Goal: Use online tool/utility: Utilize a website feature to perform a specific function

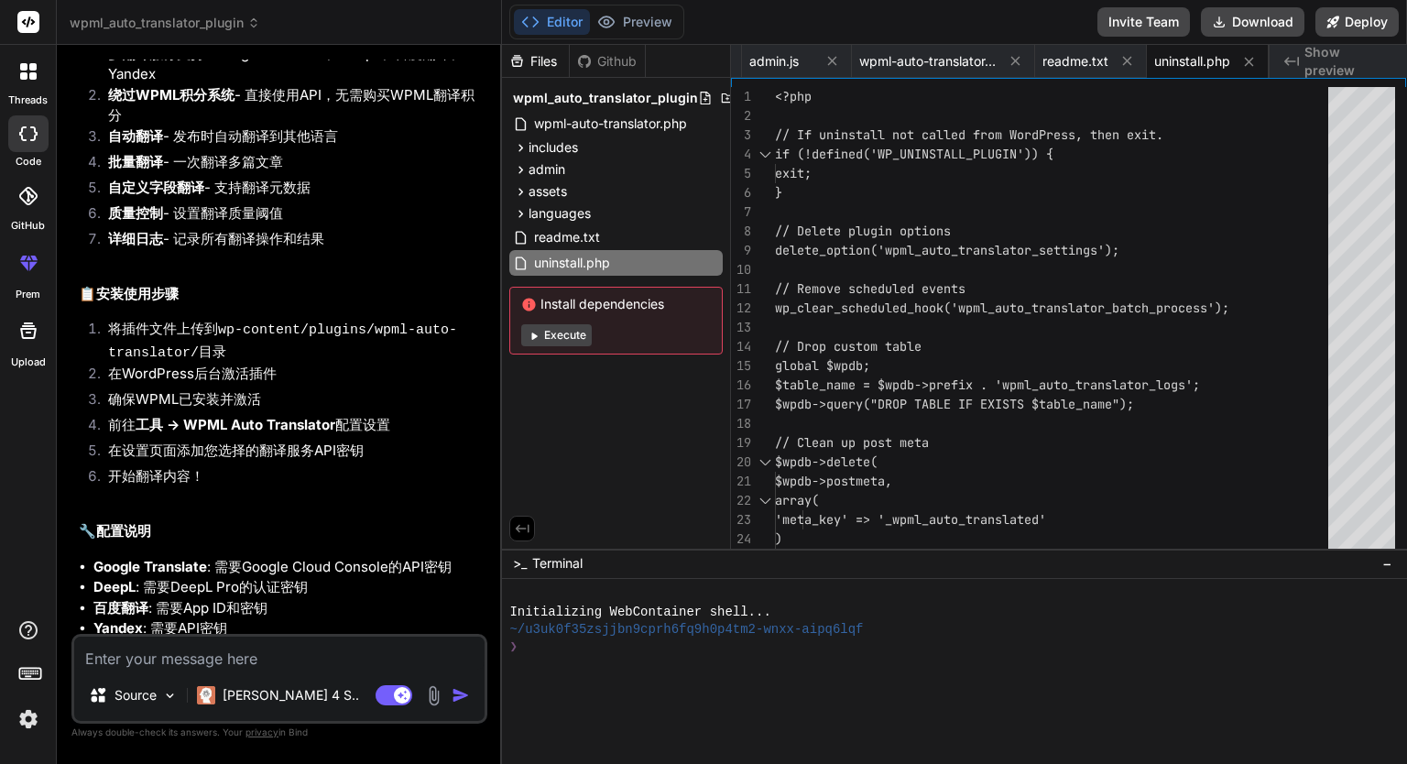
scroll to position [1215, 0]
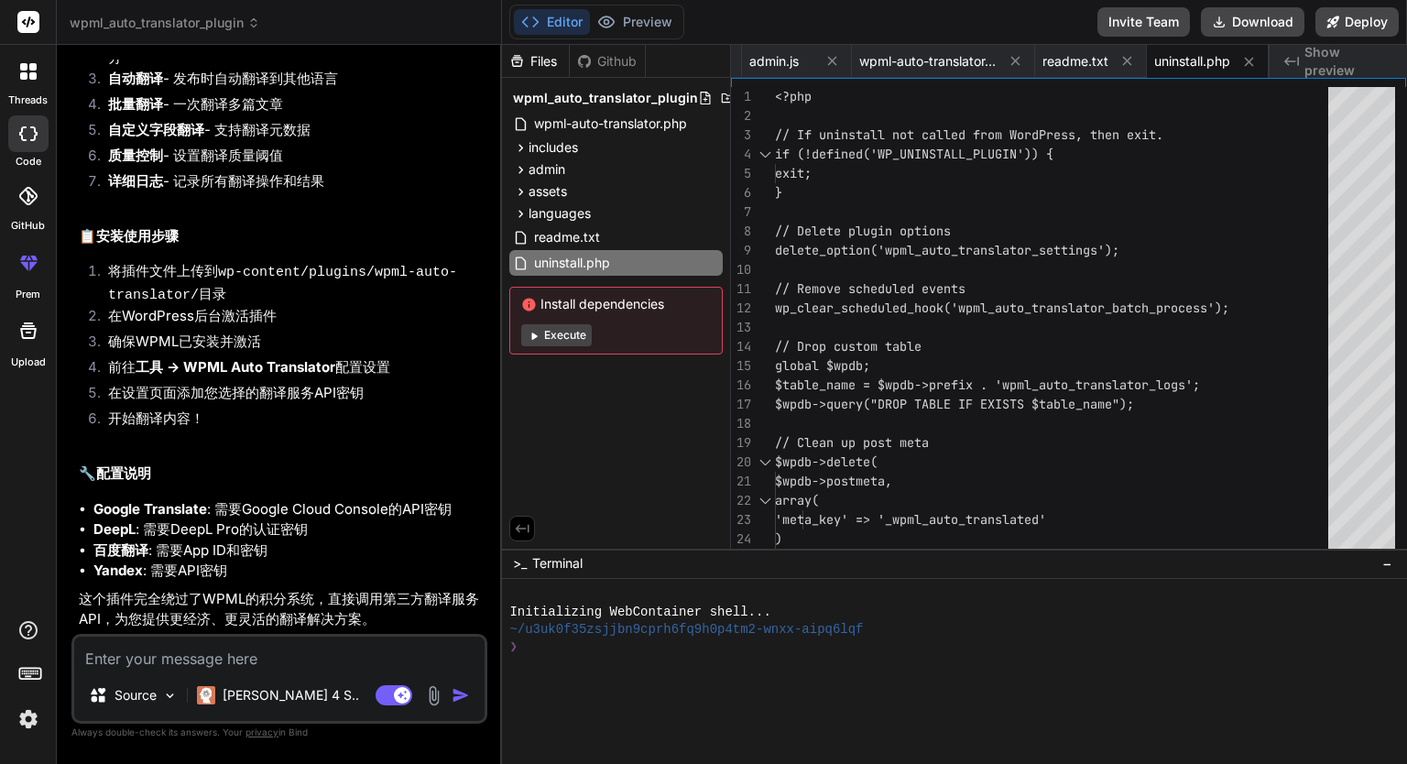
click at [591, 305] on span "Install dependencies" at bounding box center [616, 304] width 190 height 18
click at [614, 403] on div "Files Github wpml_auto_translator_plugin wpml-auto-translator.php includes clas…" at bounding box center [616, 297] width 229 height 504
click at [569, 338] on button "Execute" at bounding box center [556, 335] width 71 height 22
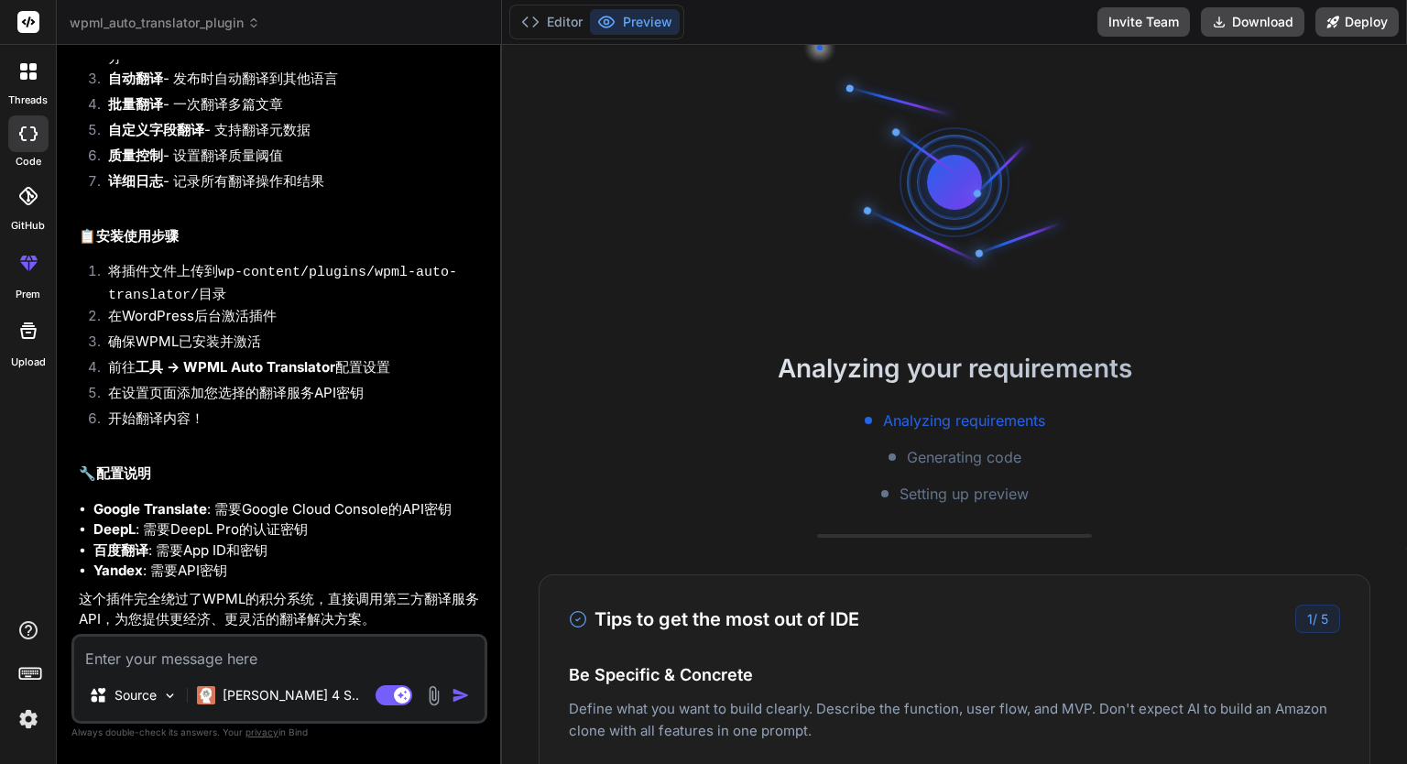
scroll to position [122, 0]
type textarea "x"
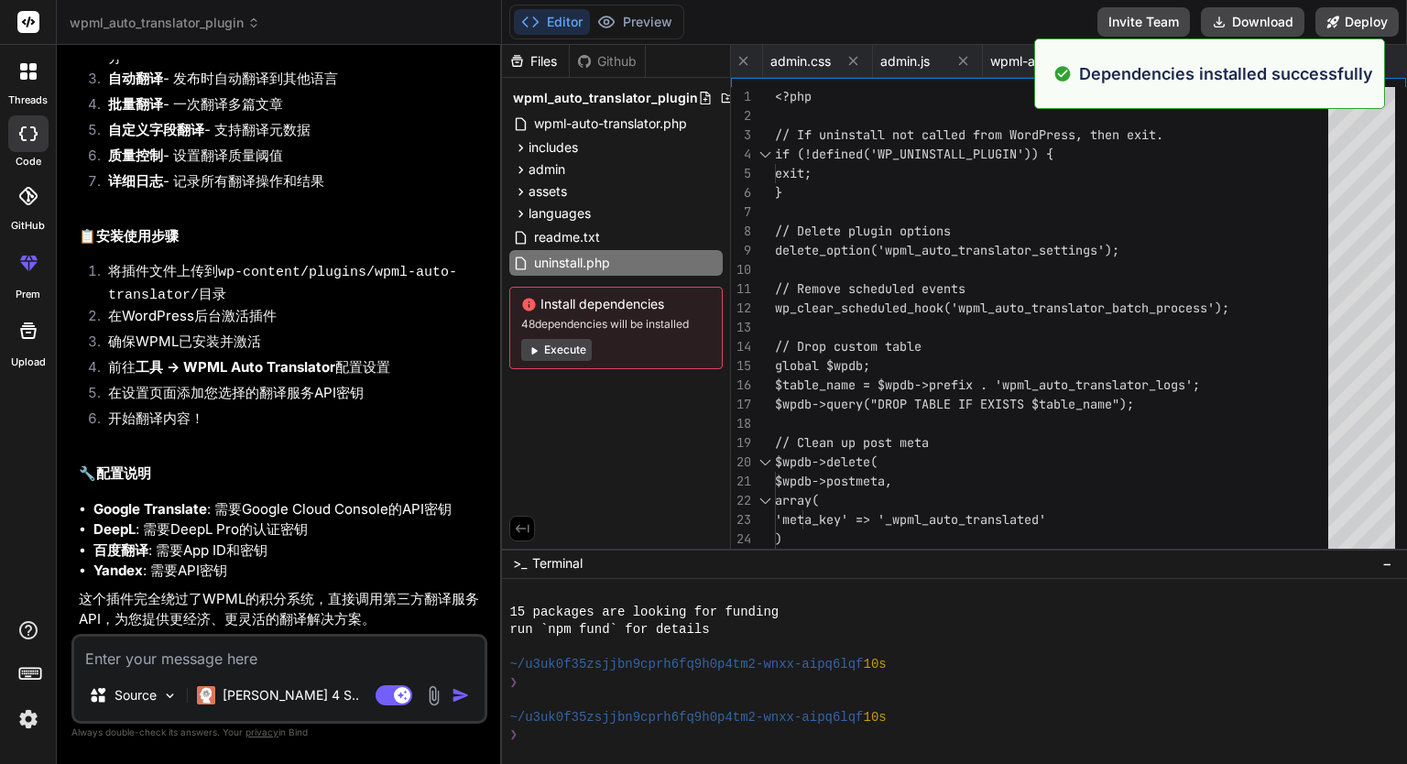
scroll to position [176, 0]
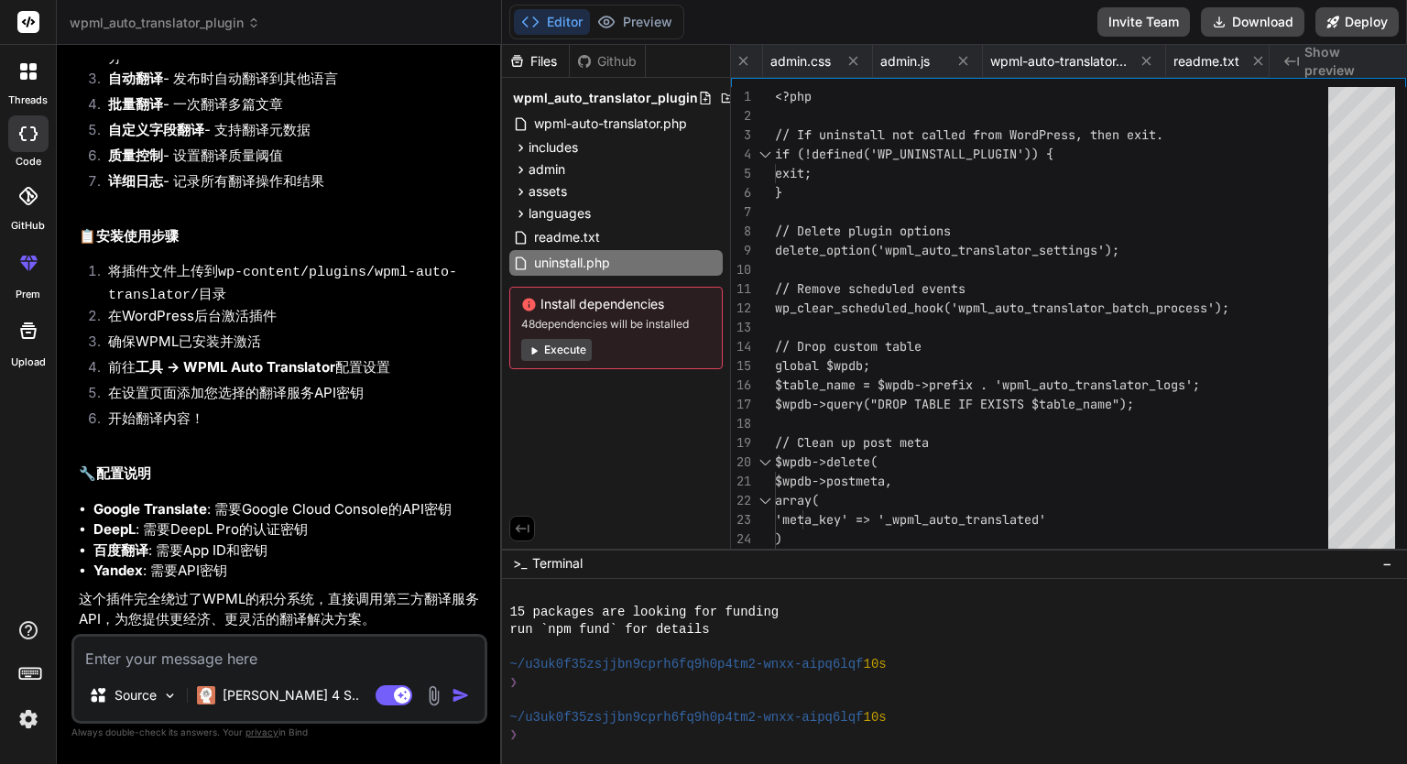
click at [609, 427] on div "Files Github wpml_auto_translator_plugin wpml-auto-translator.php includes clas…" at bounding box center [616, 297] width 229 height 504
click at [169, 646] on textarea at bounding box center [279, 653] width 410 height 33
type textarea "z"
type textarea "x"
type textarea "ze"
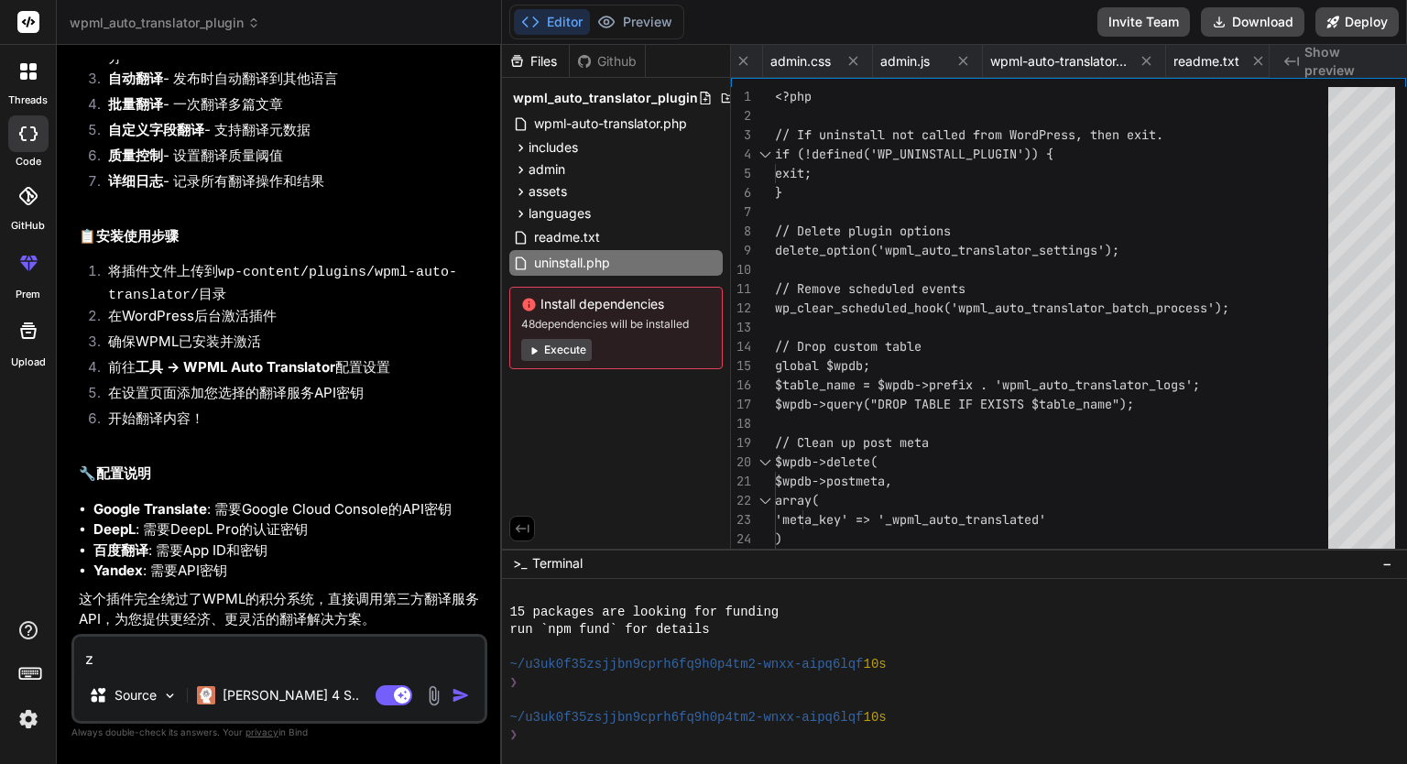
type textarea "x"
type textarea "[DEMOGRAPHIC_DATA]"
type textarea "x"
type textarea "zeng"
type textarea "x"
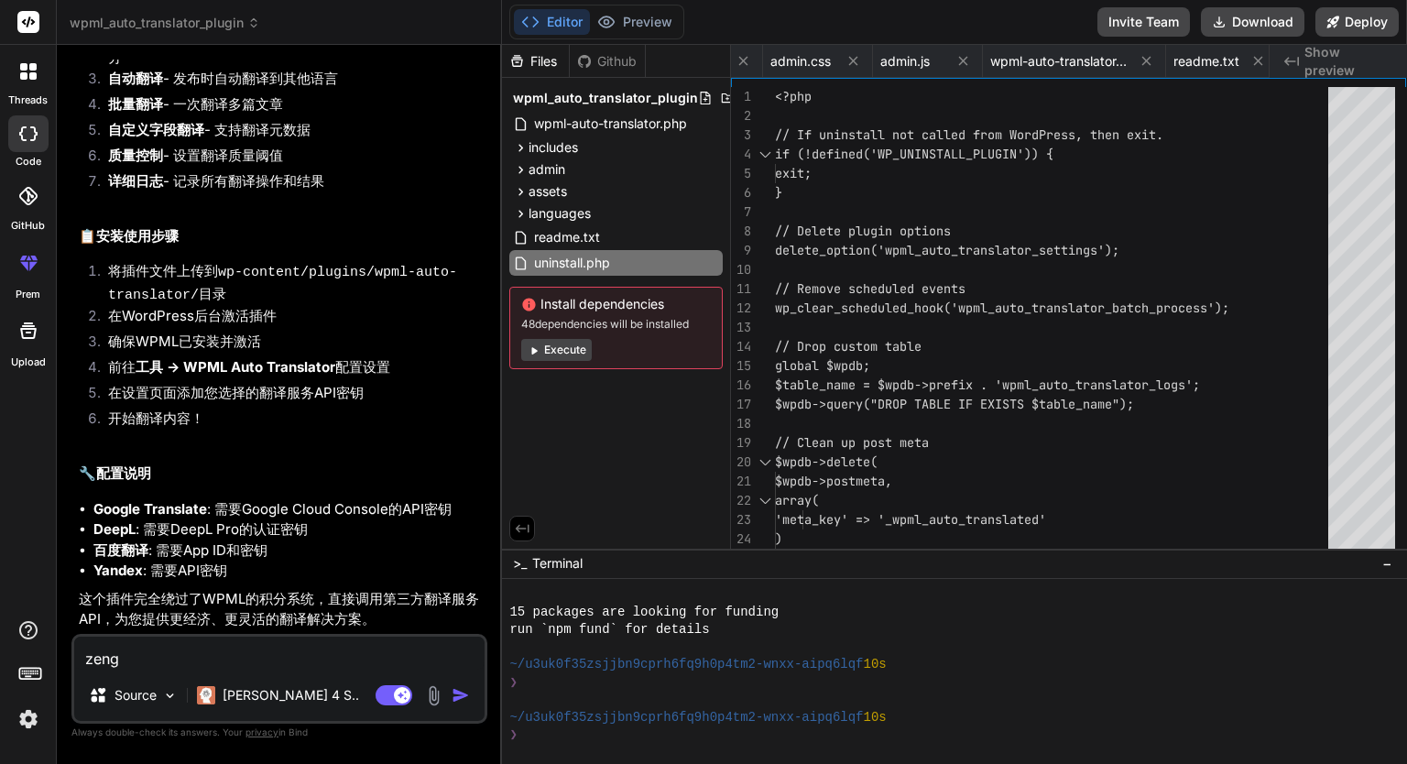
type textarea "zeng'j"
type textarea "x"
type textarea "zeng'ji"
type textarea "x"
type textarea "zeng'jia"
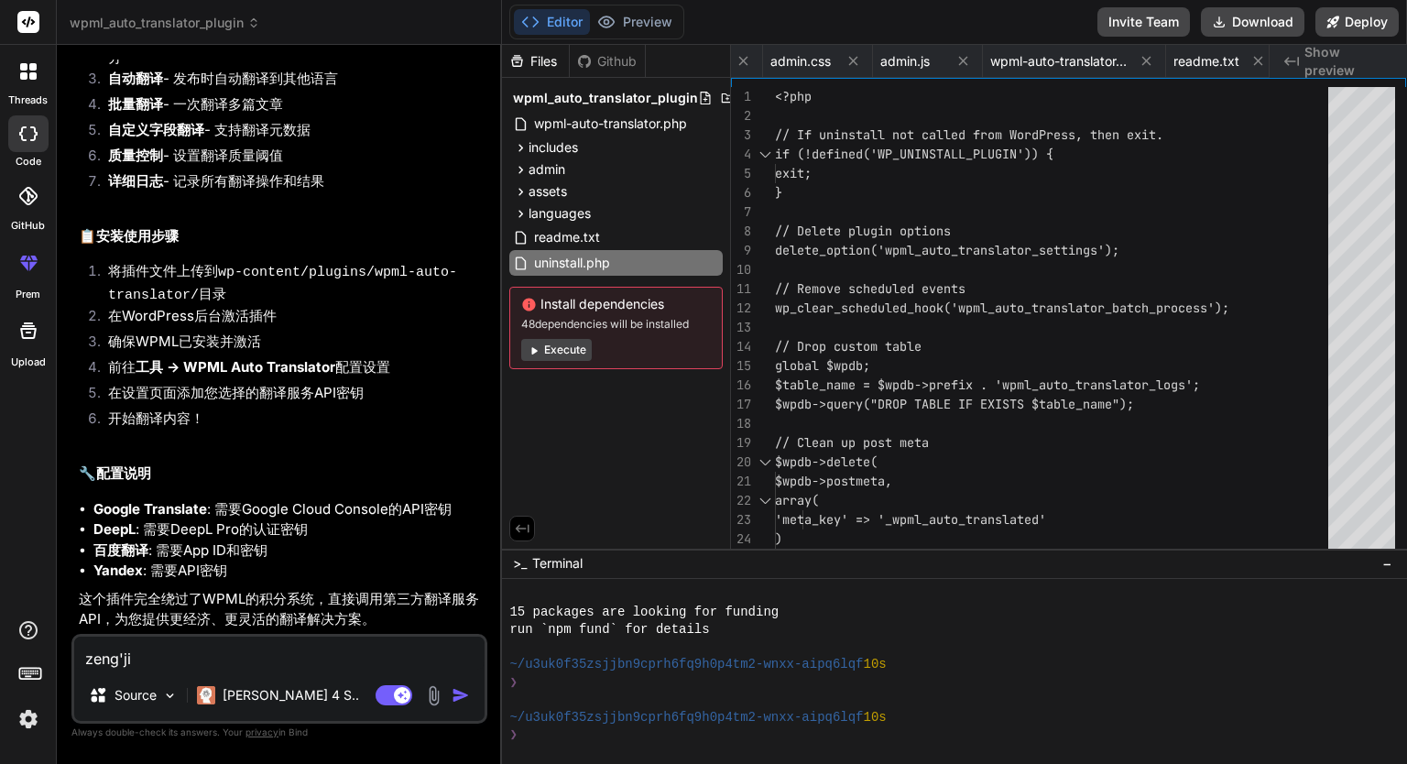
type textarea "x"
type textarea "zeng'jia'y"
type textarea "x"
type textarea "zeng'jia'yi"
type textarea "x"
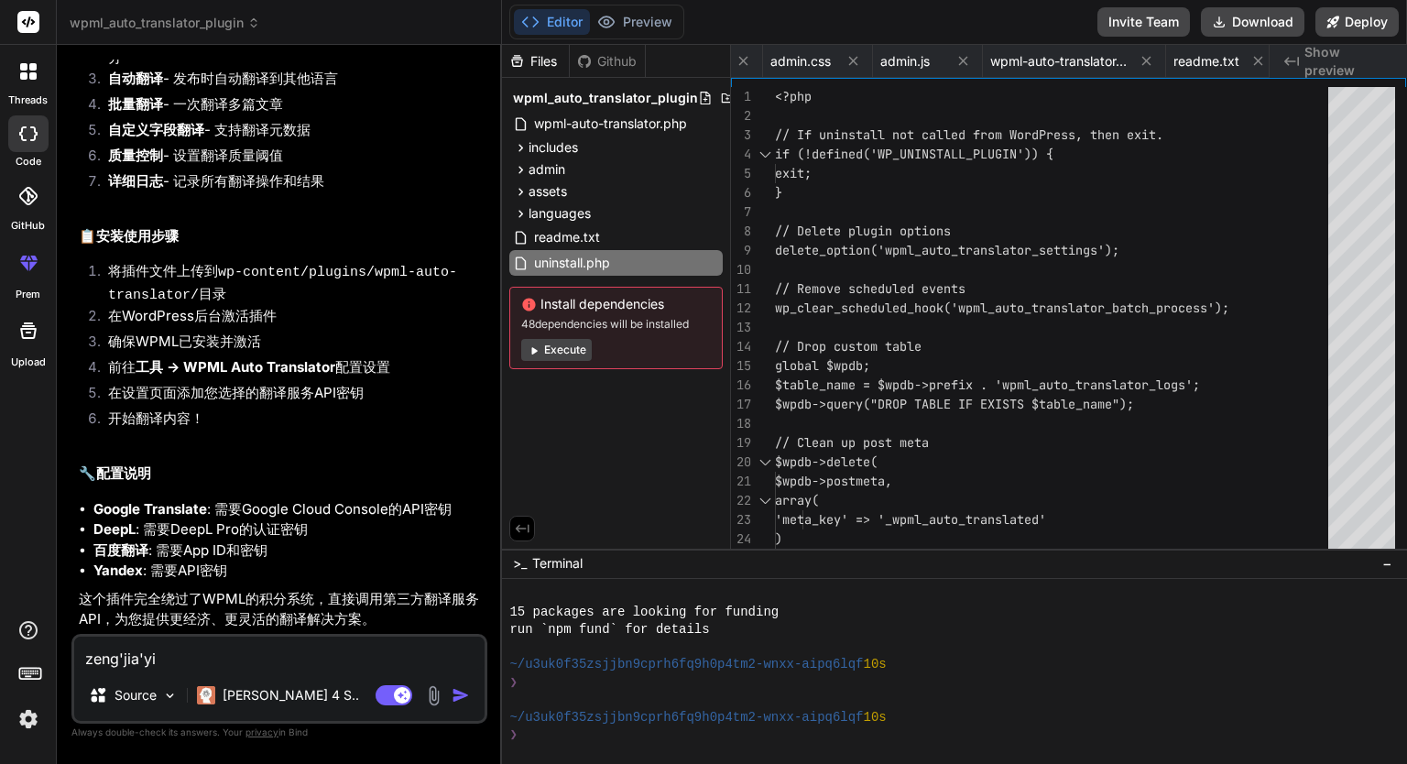
type textarea "zeng'jia'yi'g"
type textarea "x"
type textarea "zeng'jia'yi'ge"
type textarea "x"
type textarea "增加一个"
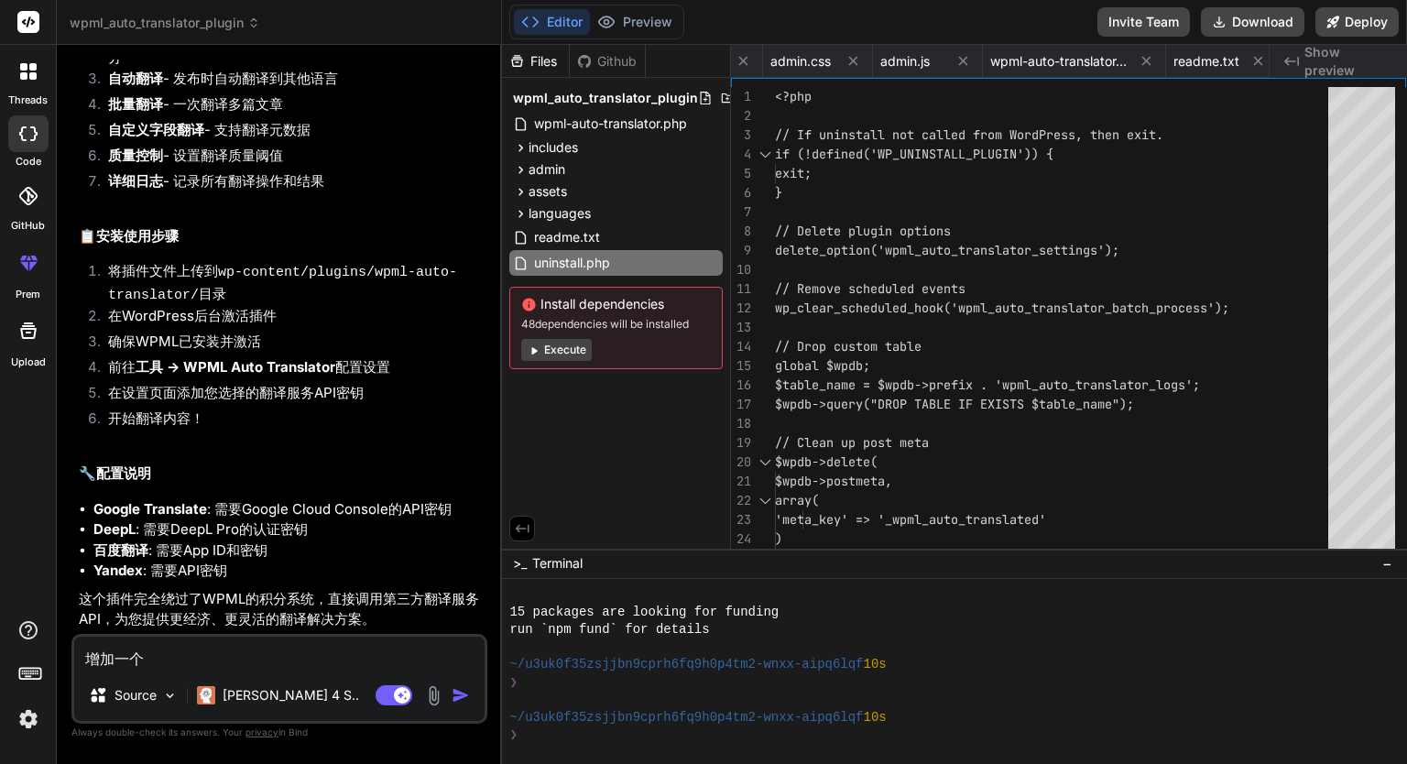
type textarea "x"
type textarea "增加一个d"
type textarea "x"
type textarea "增加一个de"
type textarea "x"
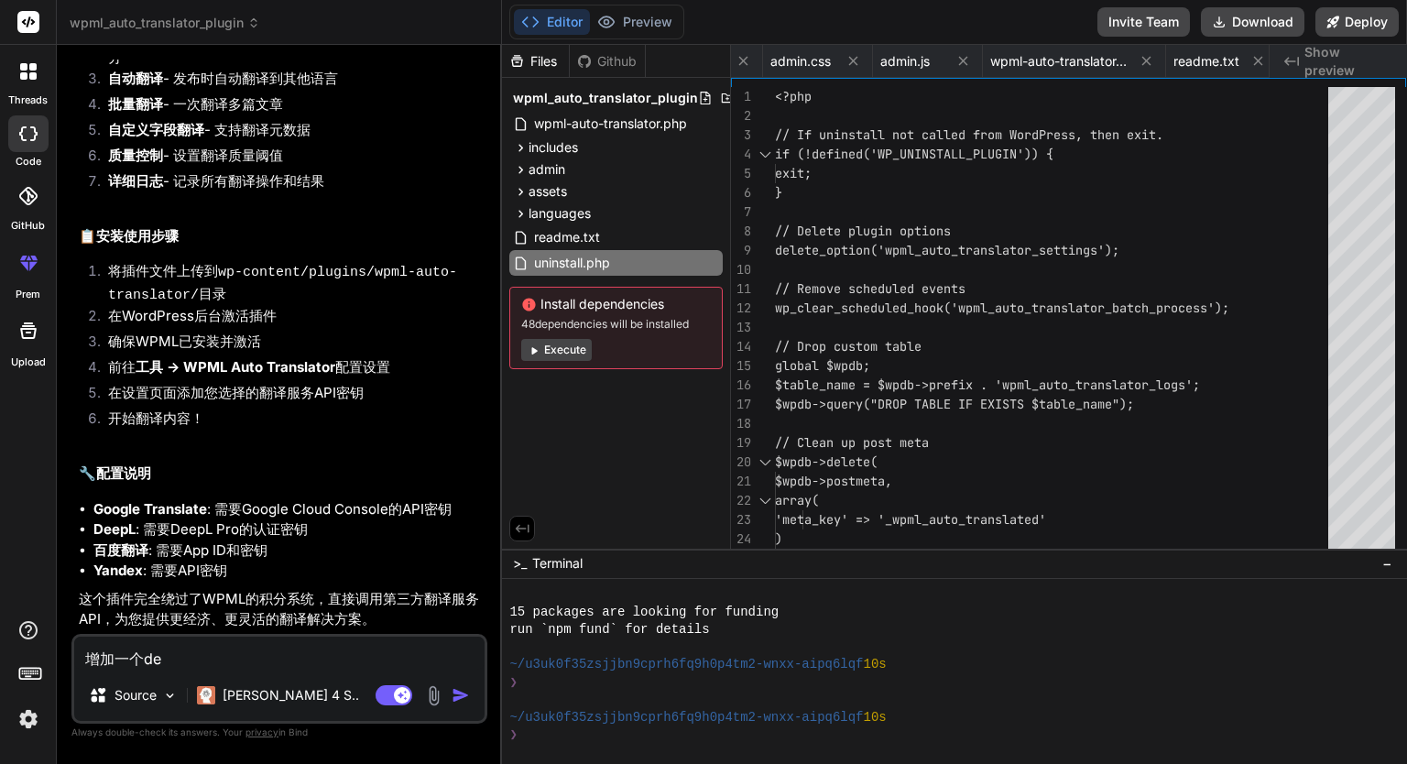
type textarea "增加一个dee"
type textarea "x"
type textarea "增加一个deep"
type textarea "x"
type textarea "增加一个deepl"
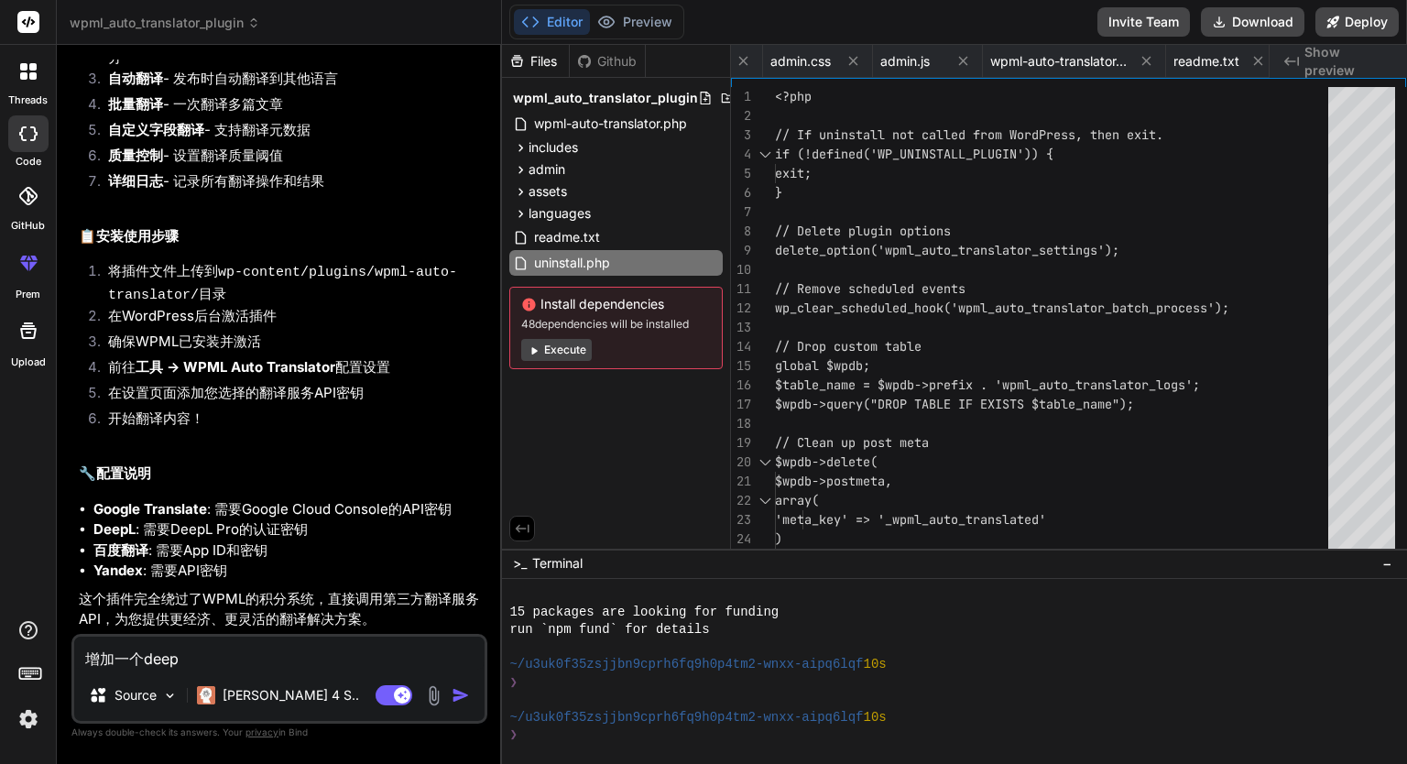
type textarea "x"
type textarea "增加一个deepl"
type textarea "x"
type textarea "增加一个deepl f"
type textarea "x"
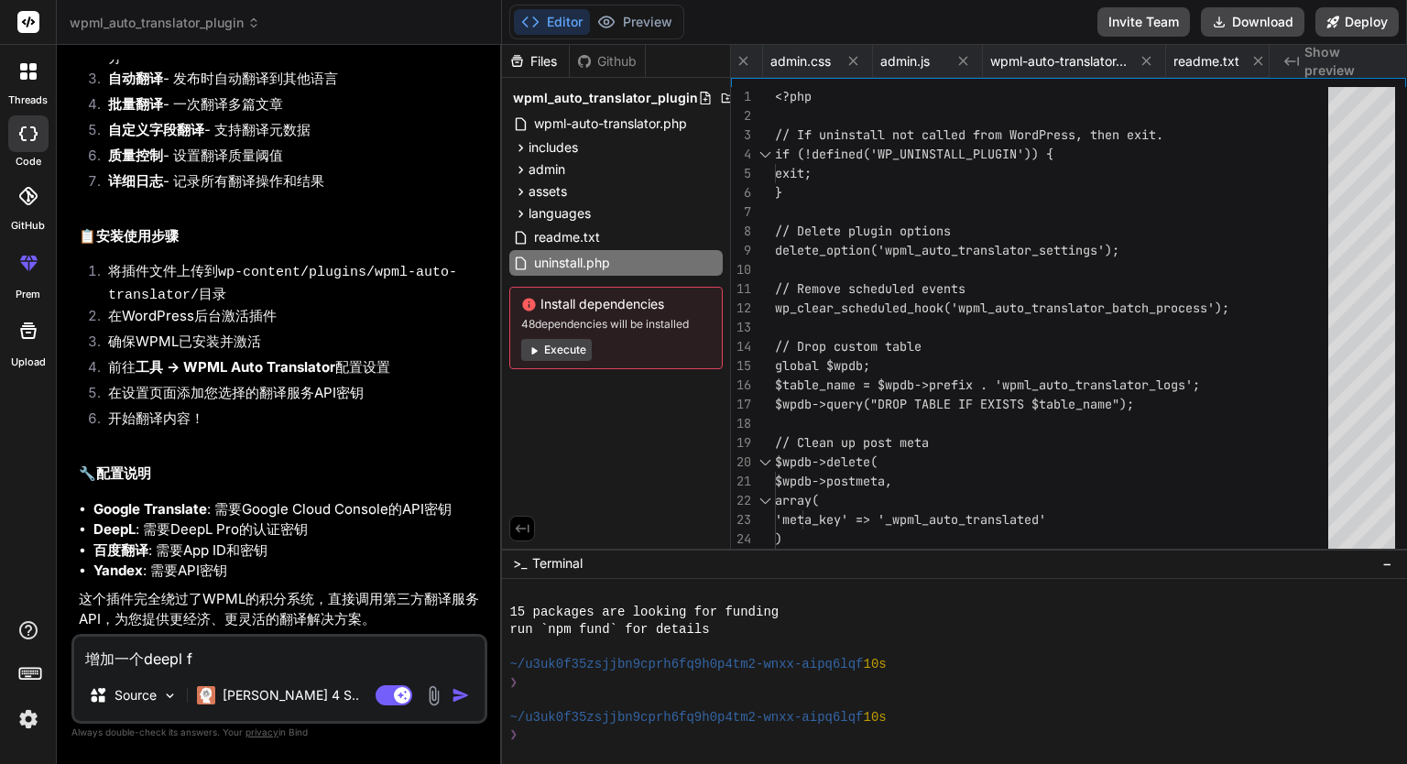
type textarea "增加一个deepl fr"
type textarea "x"
type textarea "增加一个deepl fre"
type textarea "x"
type textarea "增加一个deepl free"
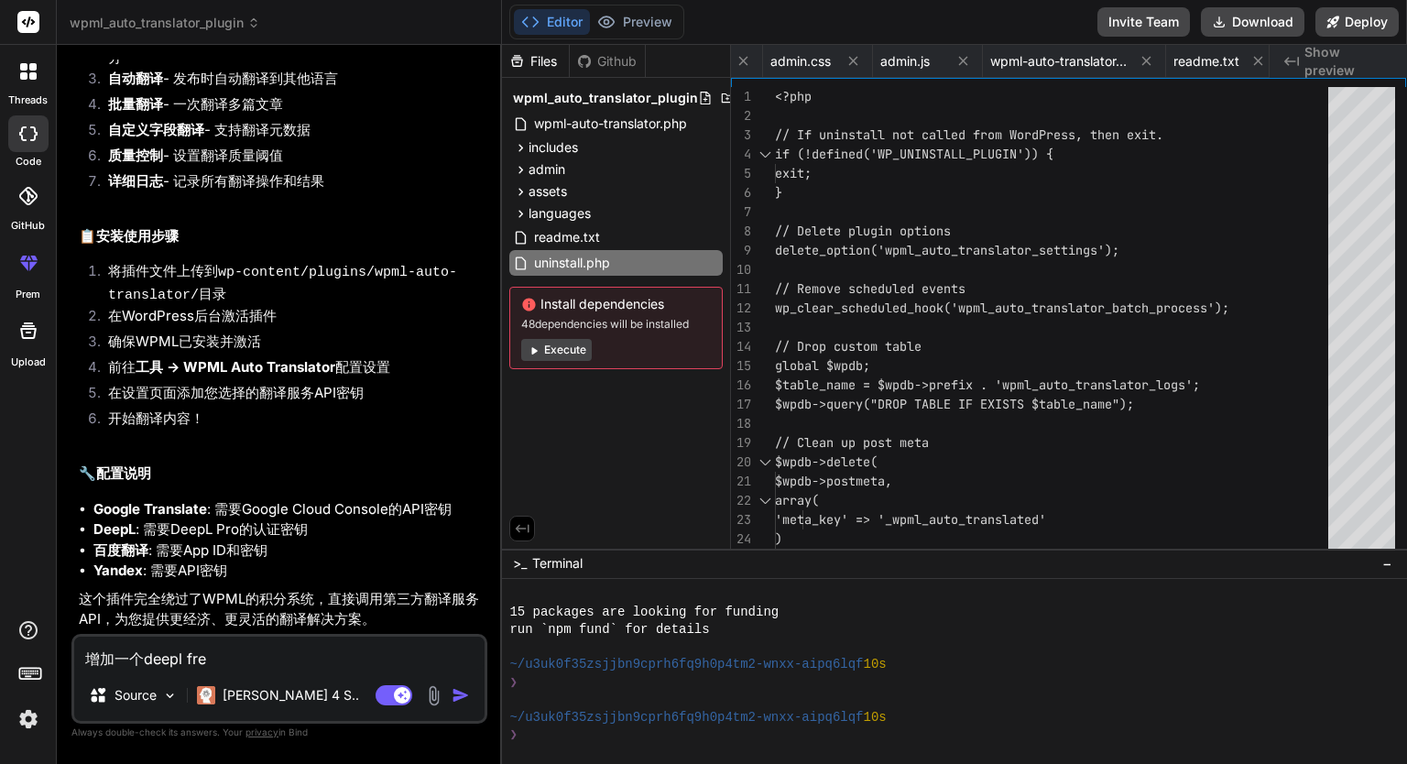
type textarea "x"
type textarea "增加一个deepl free"
type textarea "x"
type textarea "增加一个deepl free a"
type textarea "x"
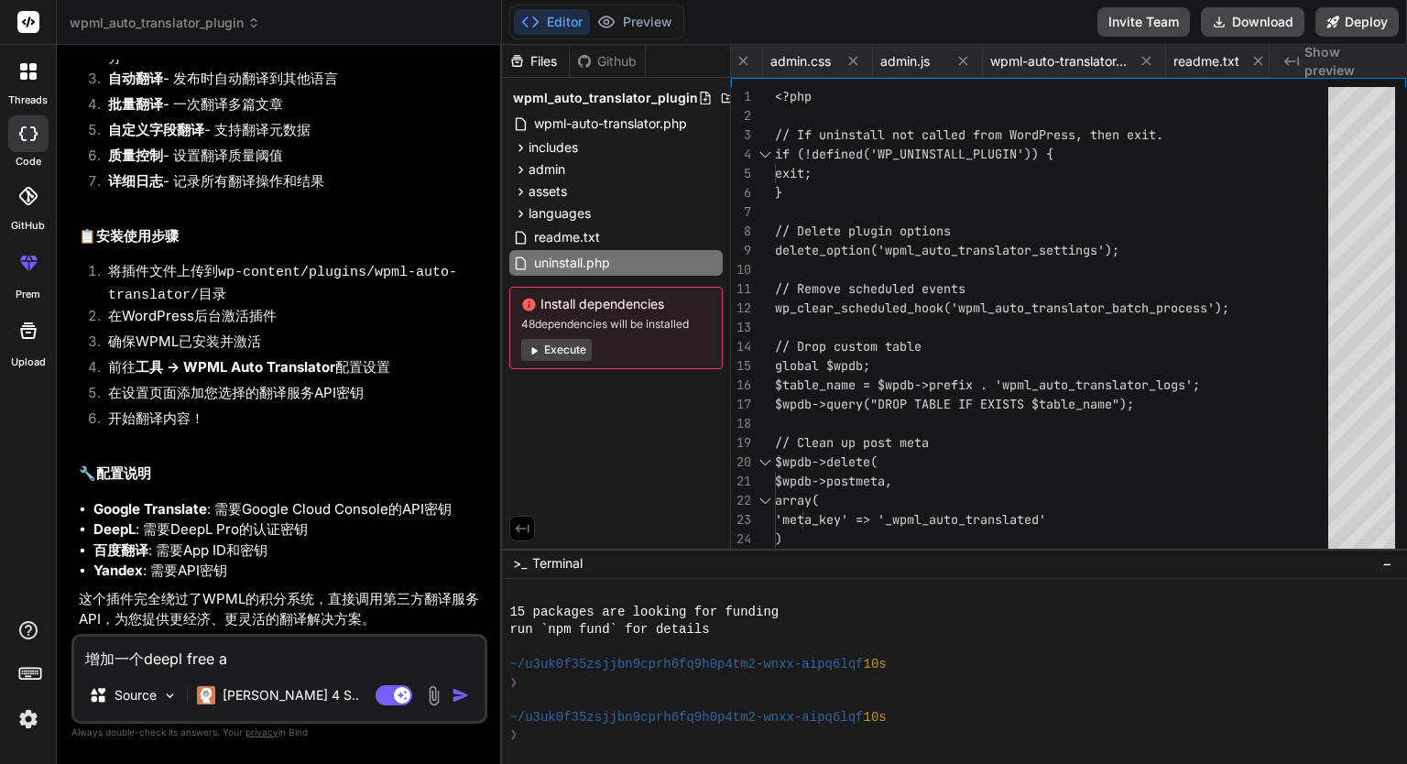
type textarea "增加一个deepl free a'p"
type textarea "x"
type textarea "增加一个deepl free api"
type textarea "x"
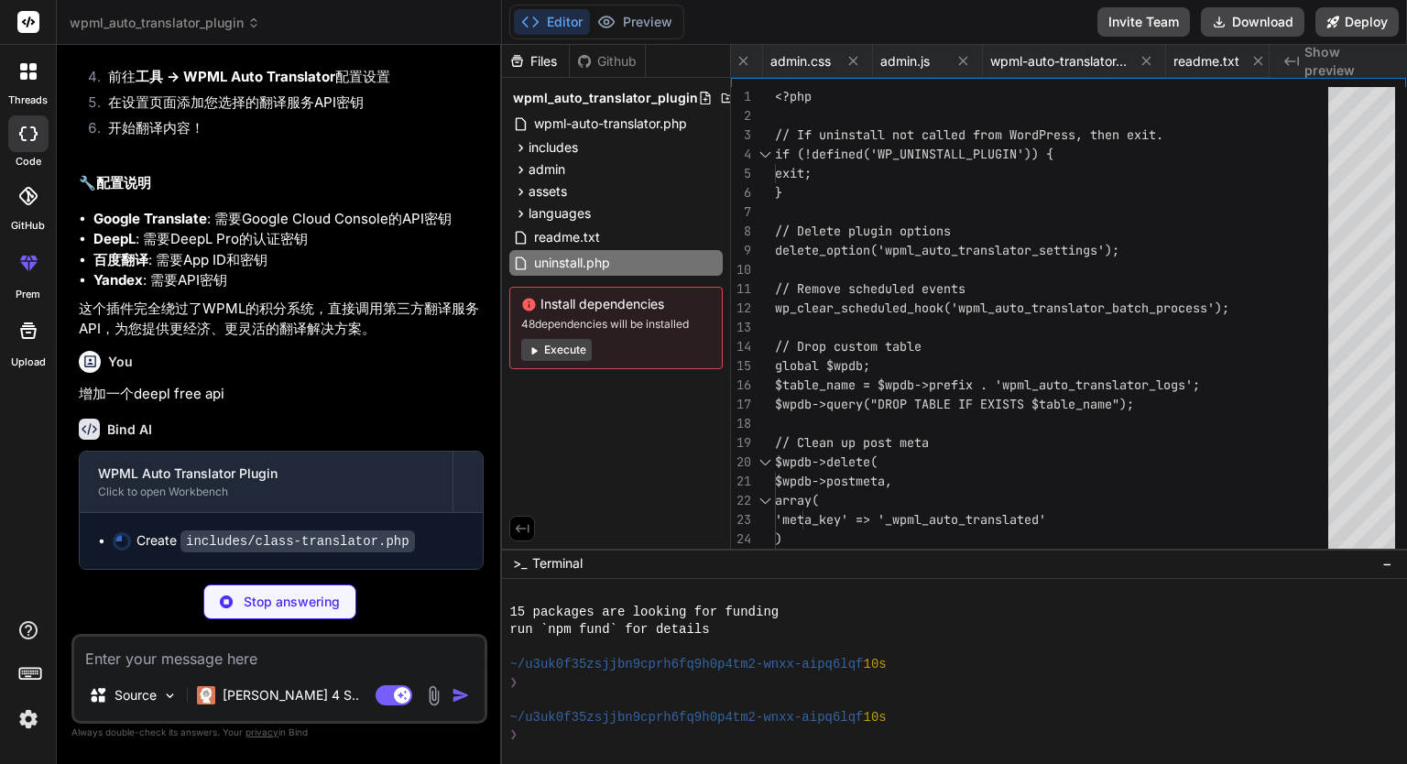
scroll to position [1504, 0]
click at [524, 146] on icon at bounding box center [521, 148] width 16 height 16
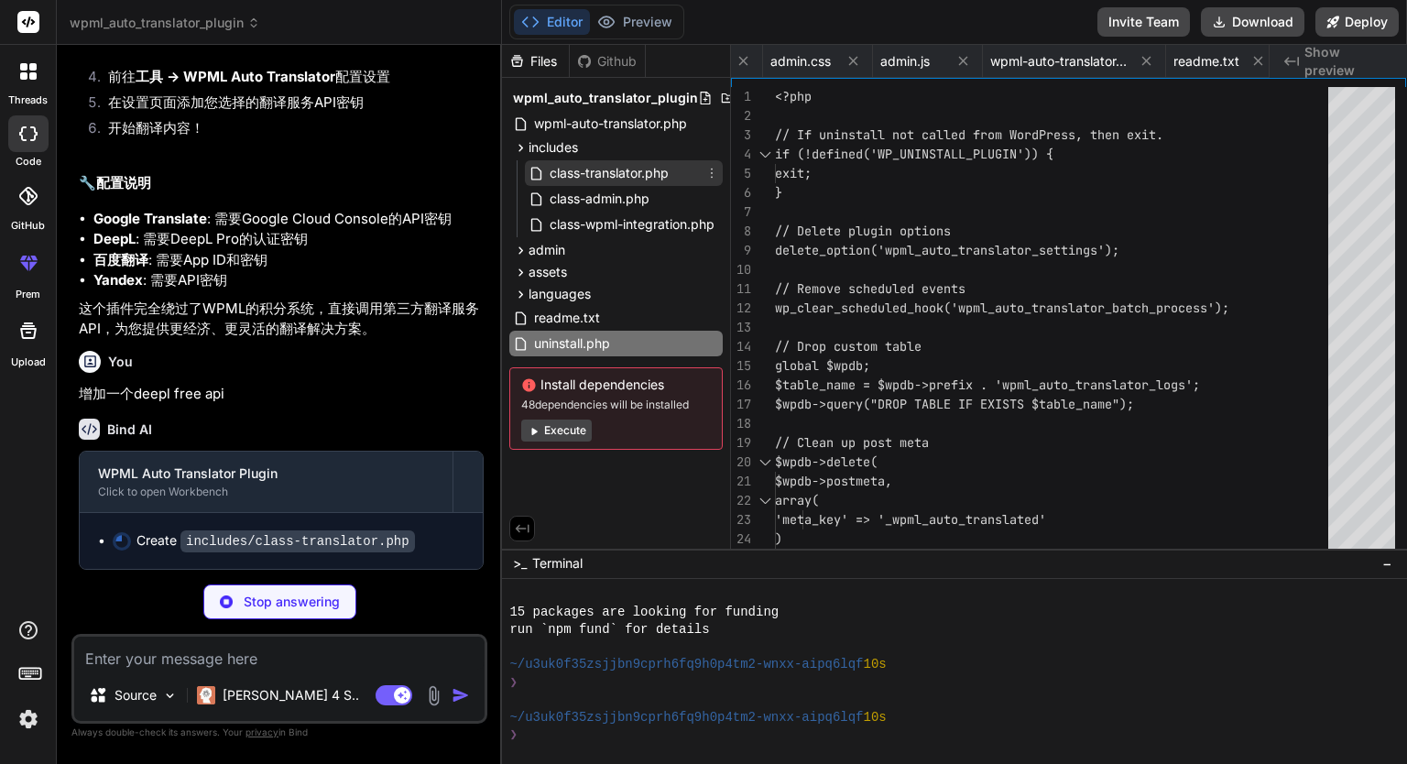
type textarea "x"
click at [609, 177] on span "class-translator.php" at bounding box center [609, 173] width 123 height 22
type textarea "} }"
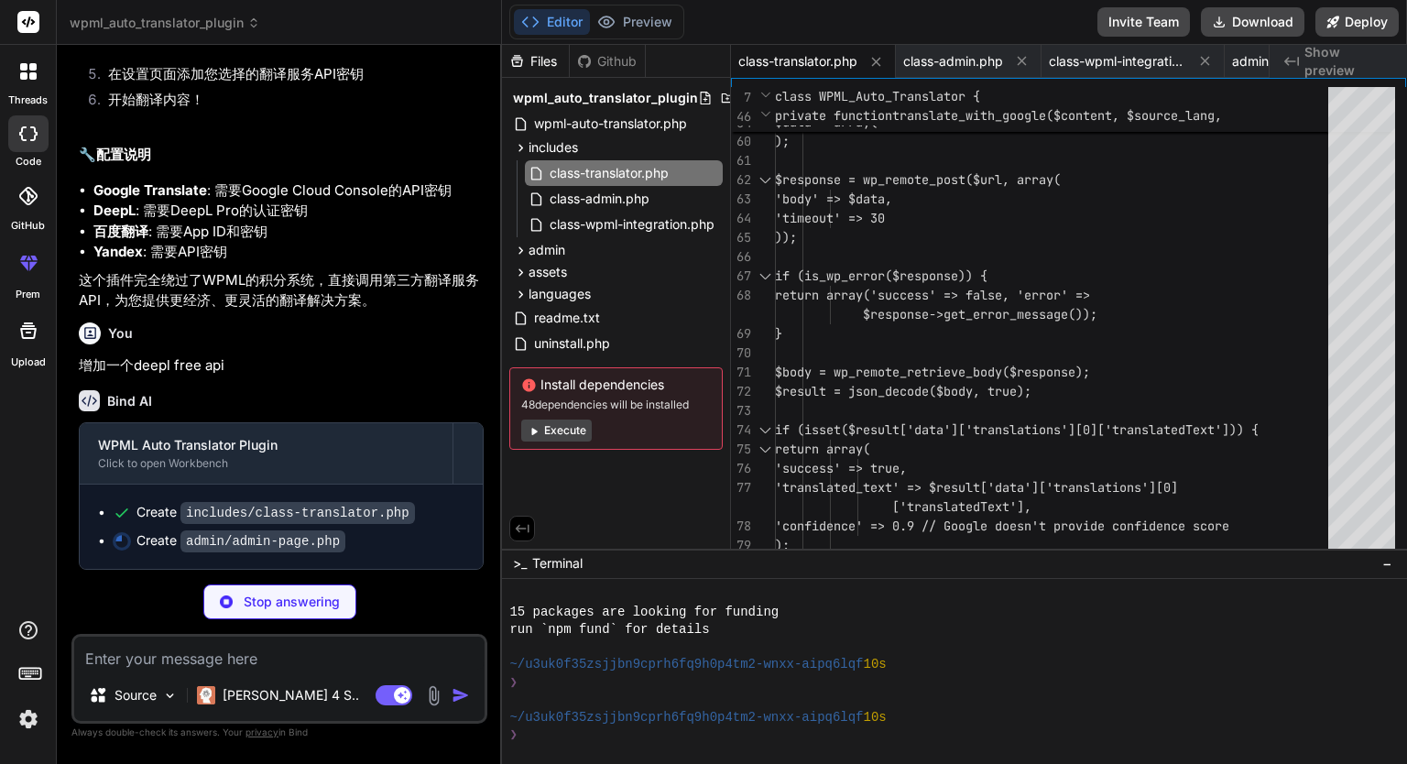
type textarea "x"
type textarea "<?php endif; ?> </tbody> </table> </div> <?php endif; ?> </div> </div>"
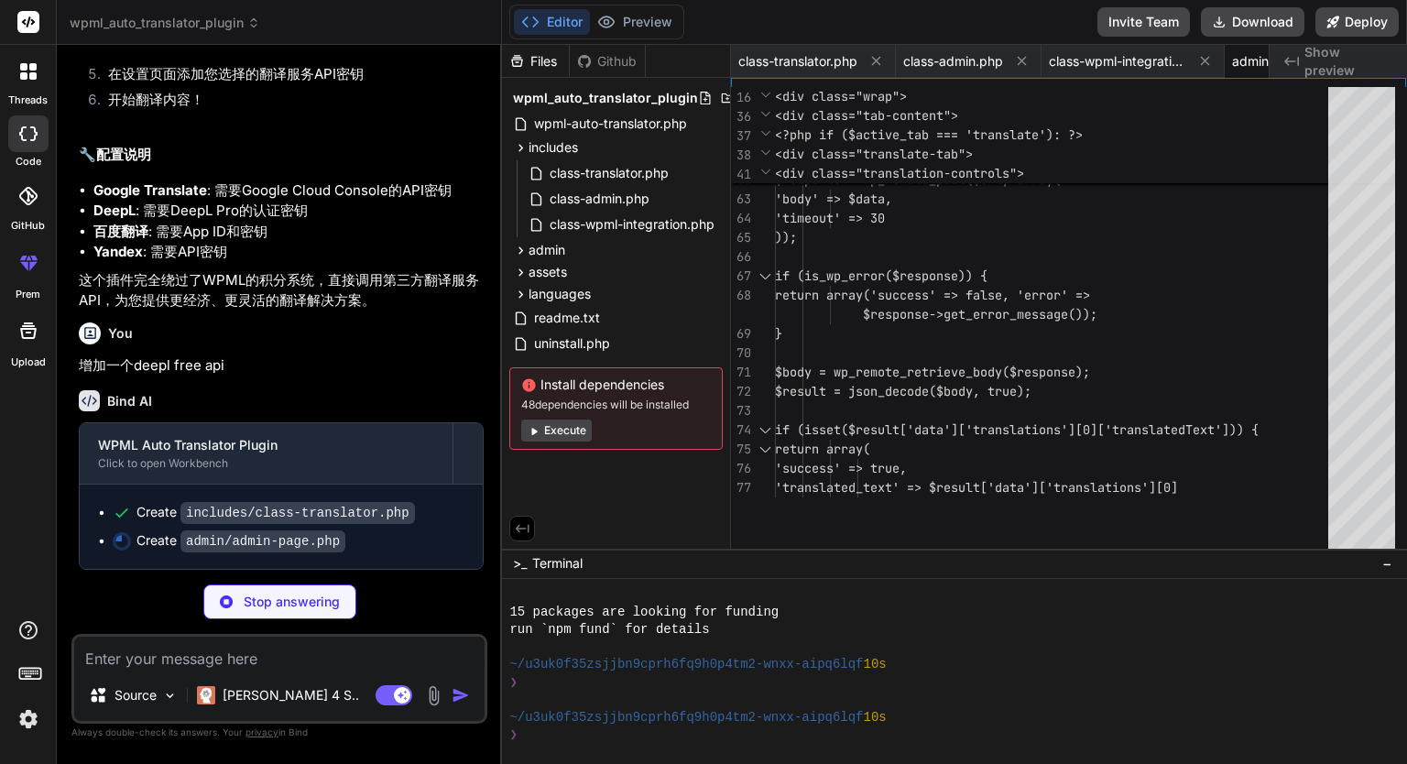
type textarea "x"
type textarea "} update_option('wpml_auto_translator_settings', $settings); add_settings_error…"
type textarea "x"
type textarea "border-left-color: #dba617; background-color: #fcf9e8; }"
type textarea "x"
